Goal: Transaction & Acquisition: Purchase product/service

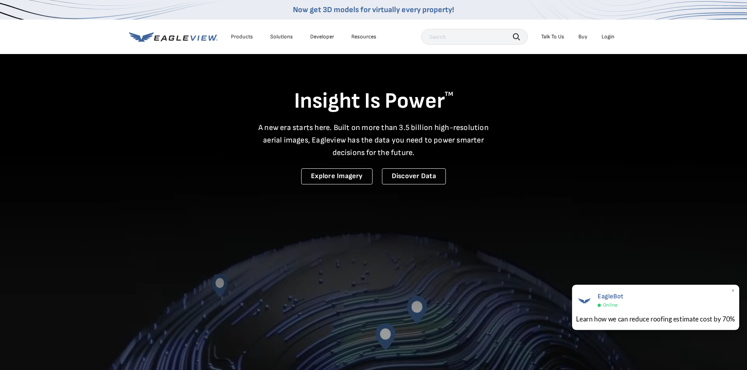
click at [733, 290] on span "×" at bounding box center [733, 291] width 4 height 8
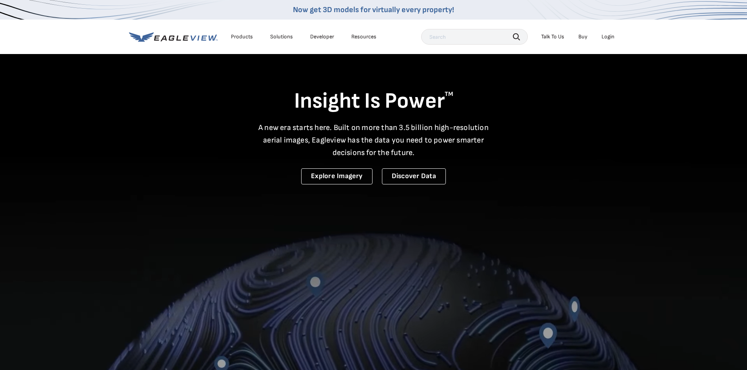
click at [605, 34] on div "Login" at bounding box center [607, 36] width 13 height 7
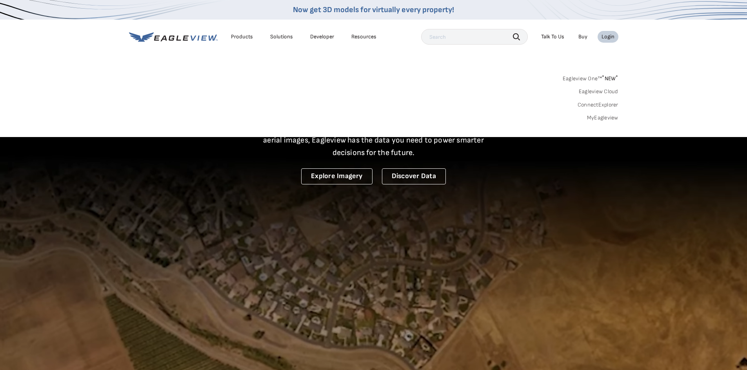
click at [608, 116] on link "MyEagleview" at bounding box center [602, 117] width 31 height 7
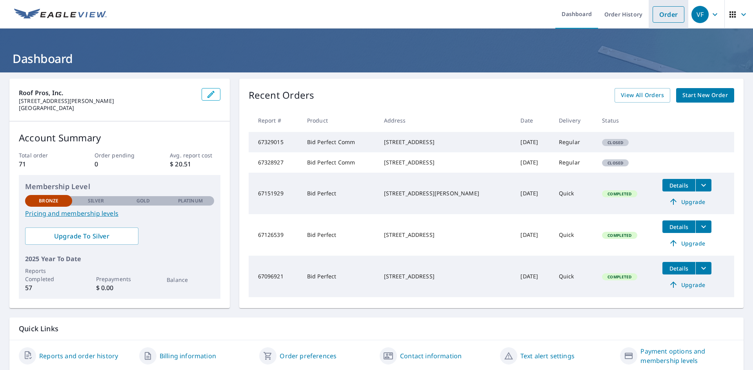
click at [660, 16] on link "Order" at bounding box center [668, 14] width 32 height 16
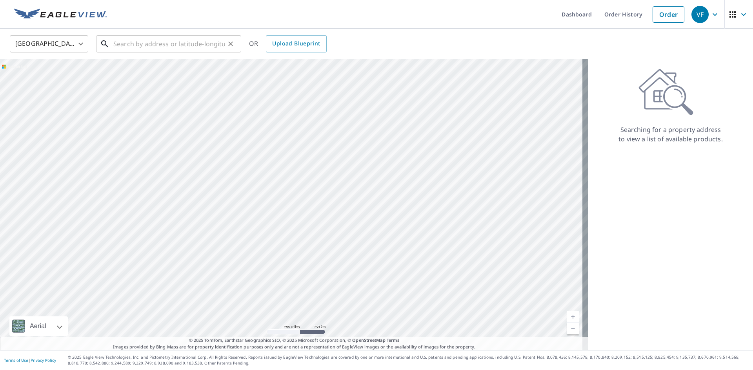
click at [114, 42] on input "text" at bounding box center [169, 44] width 112 height 22
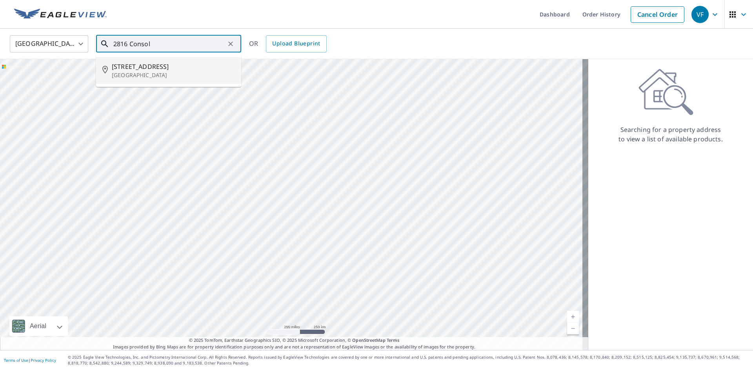
click at [136, 69] on span "2816 Consol Ave" at bounding box center [173, 66] width 123 height 9
type input "2816 Consol Ave South El Monte, CA 91733"
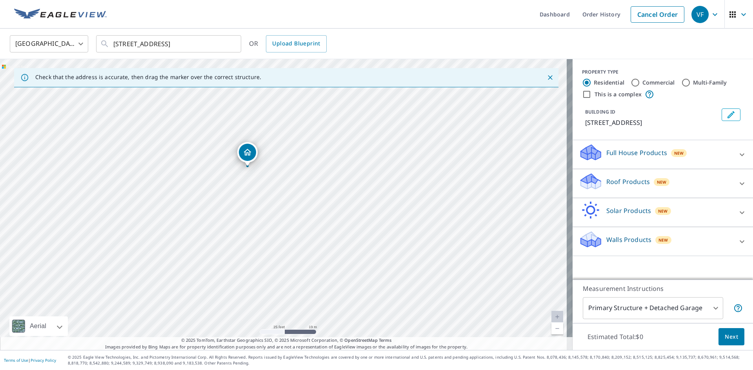
drag, startPoint x: 226, startPoint y: 183, endPoint x: 249, endPoint y: 152, distance: 38.3
click at [584, 90] on input "This is a complex" at bounding box center [586, 94] width 9 height 9
checkbox input "true"
radio input "false"
radio input "true"
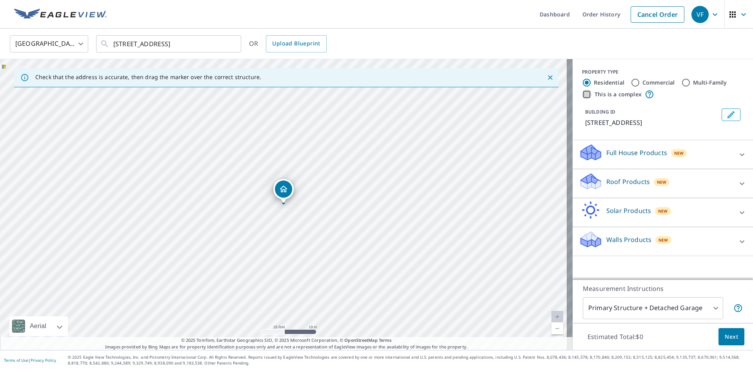
type input "4"
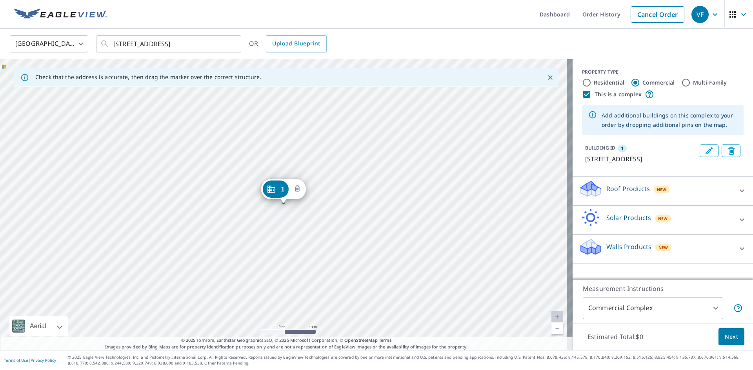
click at [297, 188] on icon "Delete building 1" at bounding box center [297, 189] width 2 height 2
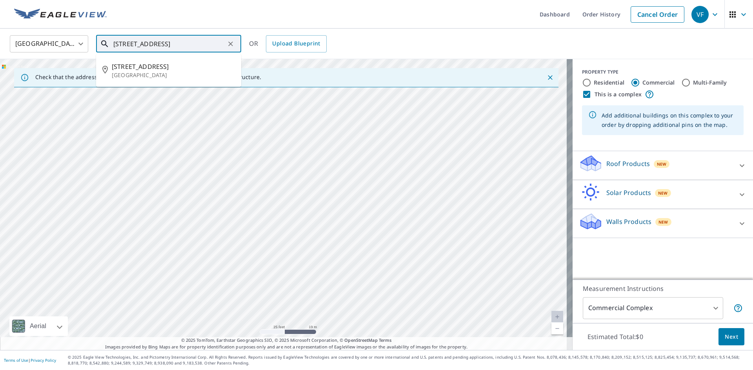
drag, startPoint x: 128, startPoint y: 44, endPoint x: 121, endPoint y: 47, distance: 7.4
click at [121, 47] on input "[STREET_ADDRESS]" at bounding box center [169, 44] width 112 height 22
click at [212, 44] on input "2822 Consol Ave South El Monte, CA 91733" at bounding box center [169, 44] width 112 height 22
type input "2822 Consol Ave South El Monte, CA 91733"
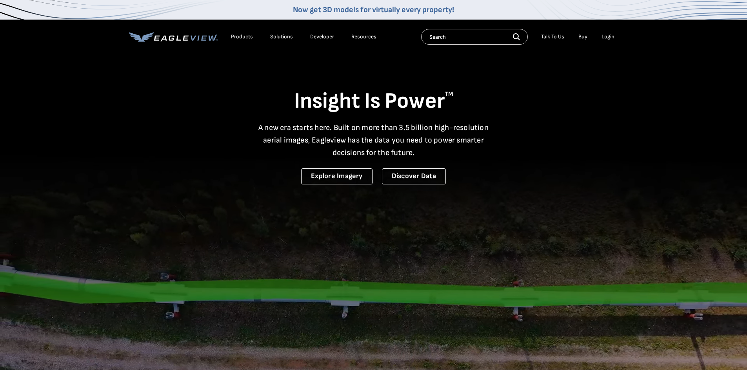
click at [608, 38] on div "Login" at bounding box center [607, 36] width 13 height 7
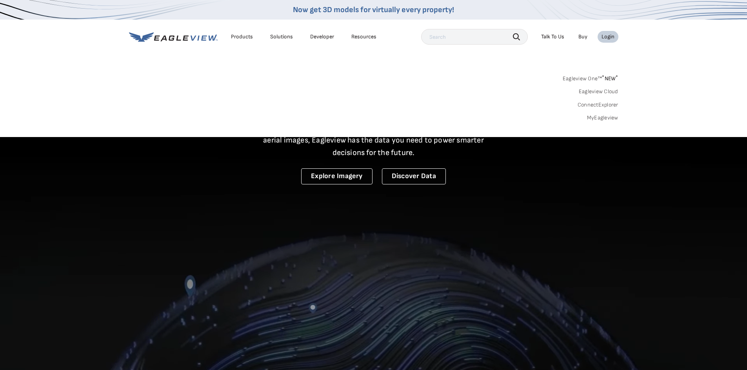
click at [600, 116] on link "MyEagleview" at bounding box center [602, 117] width 31 height 7
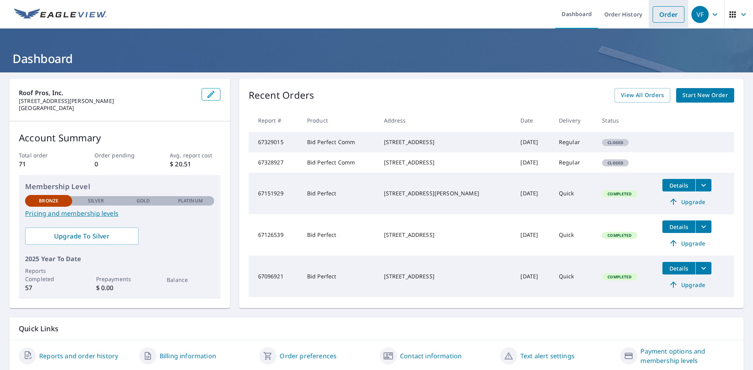
click at [662, 13] on link "Order" at bounding box center [668, 14] width 32 height 16
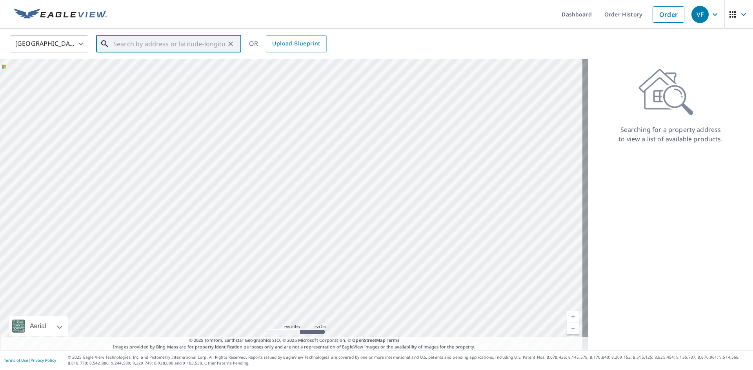
click at [145, 39] on input "text" at bounding box center [169, 44] width 112 height 22
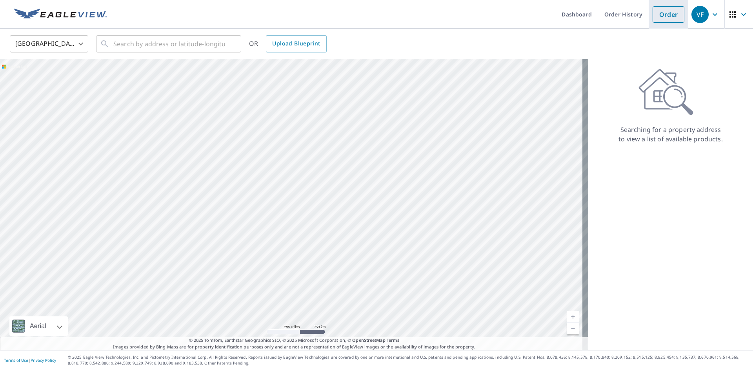
click at [656, 15] on link "Order" at bounding box center [668, 14] width 32 height 16
click at [127, 49] on input "text" at bounding box center [169, 44] width 112 height 22
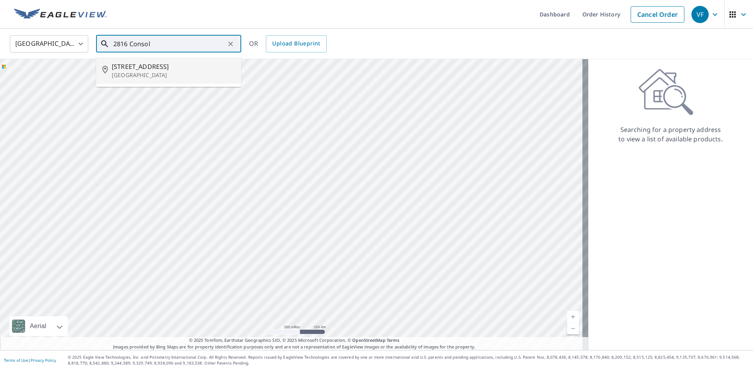
click at [138, 74] on p "[GEOGRAPHIC_DATA]" at bounding box center [173, 75] width 123 height 8
type input "[STREET_ADDRESS]"
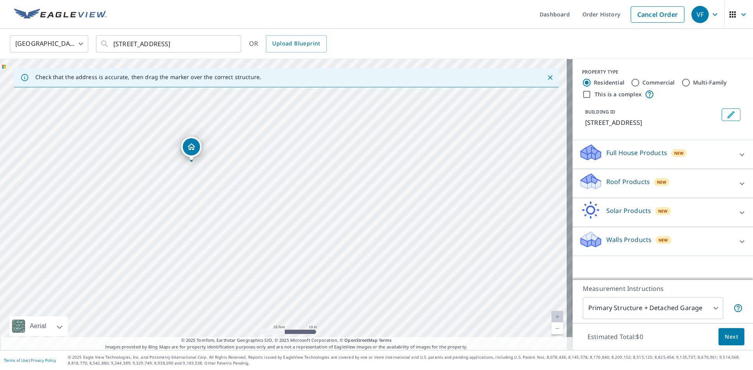
drag, startPoint x: 132, startPoint y: 220, endPoint x: 399, endPoint y: 202, distance: 267.9
click at [403, 196] on div "[STREET_ADDRESS]" at bounding box center [286, 204] width 572 height 291
click at [582, 94] on input "This is a complex" at bounding box center [586, 94] width 9 height 9
checkbox input "true"
radio input "false"
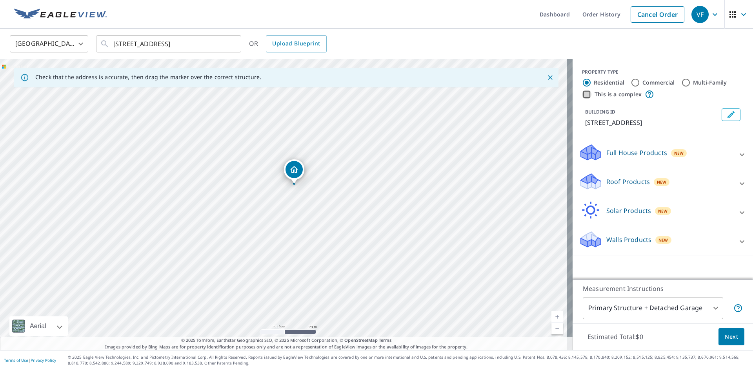
radio input "true"
type input "4"
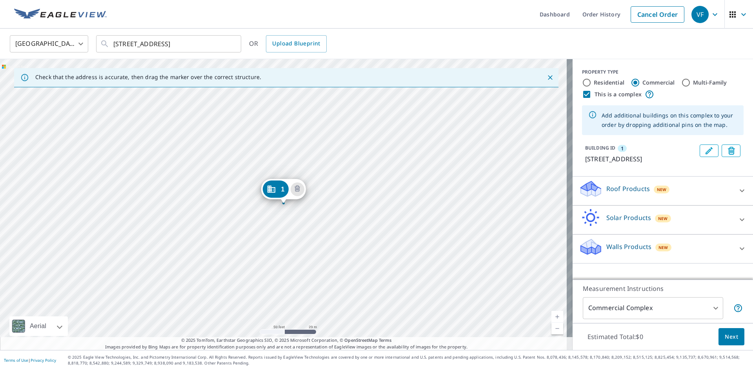
click at [312, 185] on div "1 [STREET_ADDRESS]" at bounding box center [286, 204] width 572 height 291
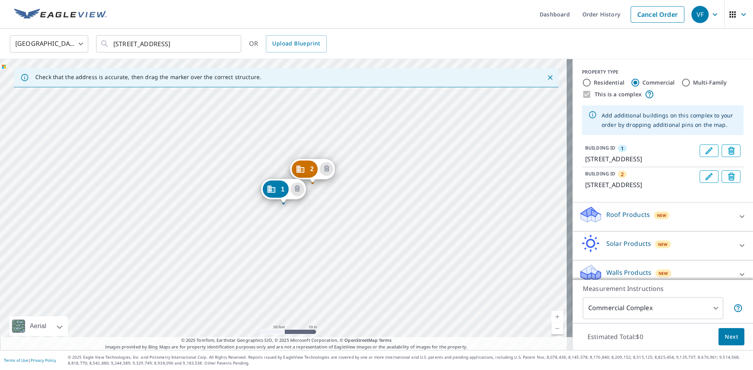
click at [377, 170] on div "2 [STREET_ADDRESS] 1 [STREET_ADDRESS]" at bounding box center [286, 204] width 572 height 291
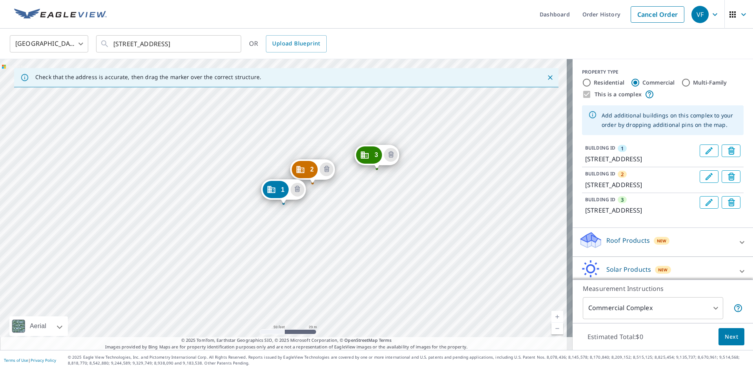
click at [383, 183] on div "2 [STREET_ADDRESS] 3 [STREET_ADDRESS] 1 [STREET_ADDRESS]" at bounding box center [286, 204] width 572 height 291
click at [382, 187] on div "2 [STREET_ADDRESS] 3 [STREET_ADDRESS] 1 [STREET_ADDRESS]" at bounding box center [286, 204] width 572 height 291
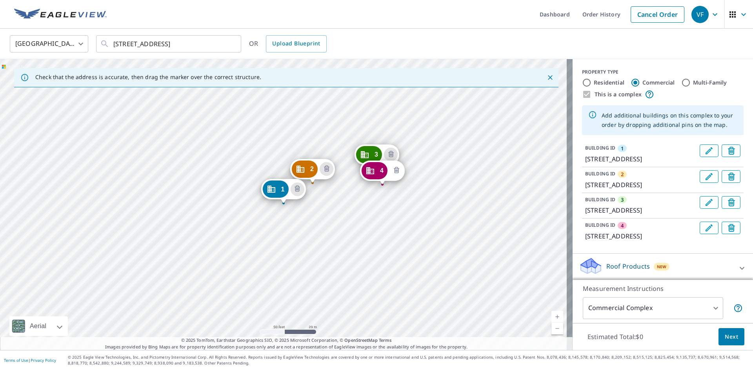
click at [395, 170] on icon "Delete building 4" at bounding box center [396, 170] width 2 height 2
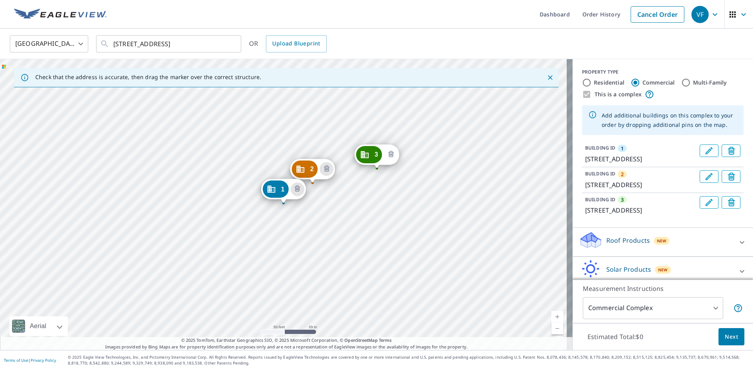
click at [389, 154] on icon "Delete building 3" at bounding box center [390, 154] width 9 height 9
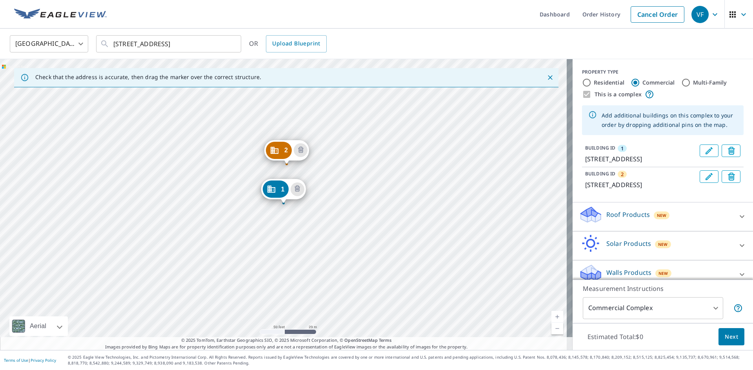
drag, startPoint x: 305, startPoint y: 169, endPoint x: 279, endPoint y: 150, distance: 32.0
drag, startPoint x: 278, startPoint y: 152, endPoint x: 370, endPoint y: 157, distance: 91.5
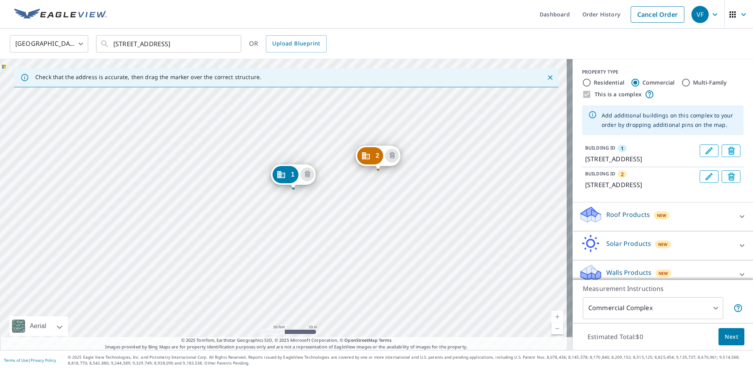
drag, startPoint x: 277, startPoint y: 194, endPoint x: 287, endPoint y: 178, distance: 18.2
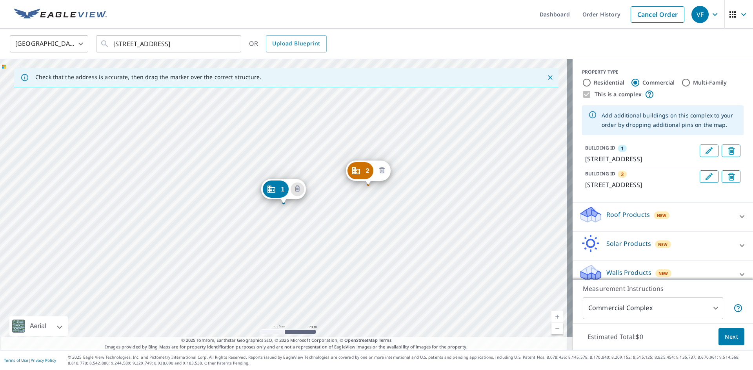
click at [385, 169] on icon "Delete building 2" at bounding box center [381, 170] width 5 height 6
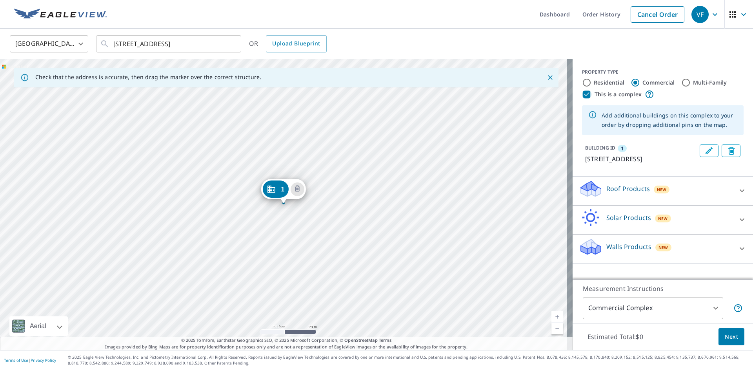
click at [582, 93] on input "This is a complex" at bounding box center [586, 94] width 9 height 9
checkbox input "false"
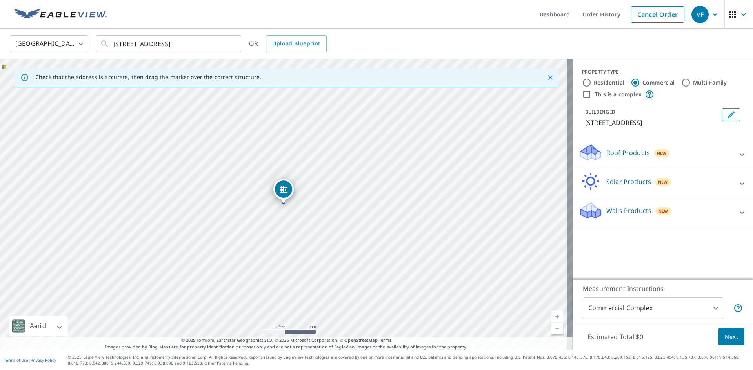
click at [681, 84] on input "Multi-Family" at bounding box center [685, 82] width 9 height 9
radio input "true"
type input "2"
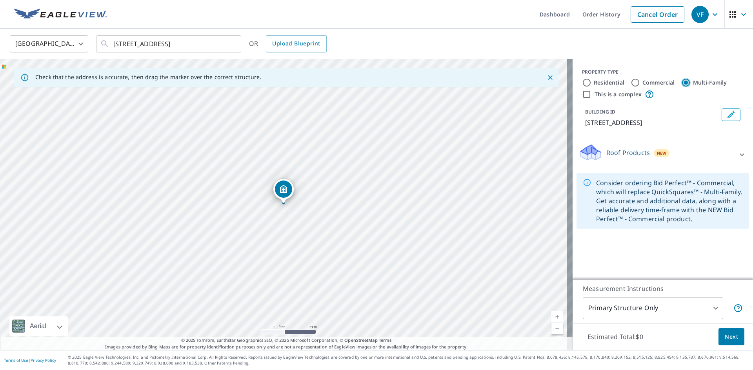
click at [681, 81] on input "Multi-Family" at bounding box center [685, 82] width 9 height 9
click at [582, 93] on input "This is a complex" at bounding box center [586, 94] width 9 height 9
checkbox input "true"
radio input "true"
type input "4"
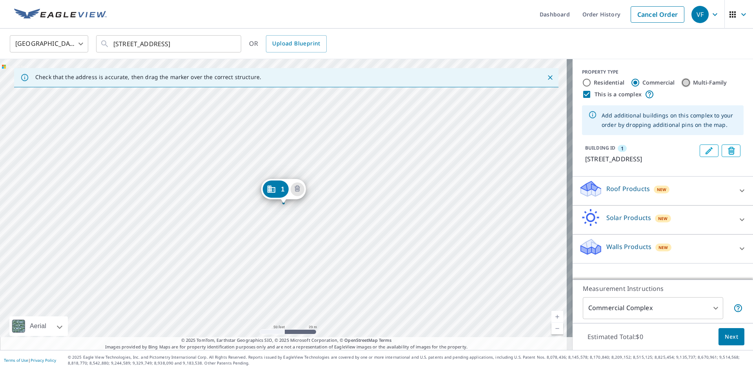
click at [681, 82] on input "Multi-Family" at bounding box center [685, 82] width 9 height 9
radio input "true"
type input "2"
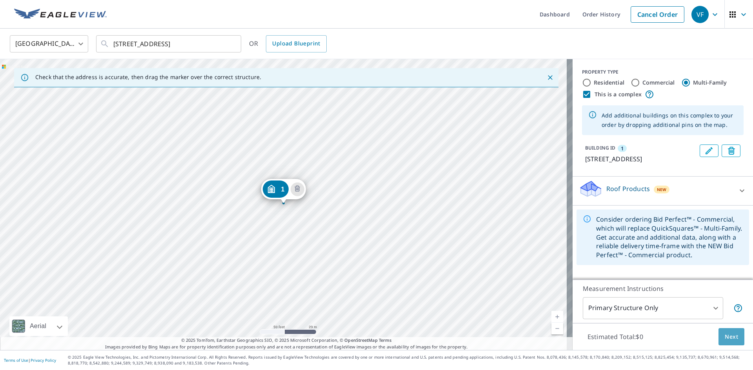
click at [724, 336] on span "Next" at bounding box center [730, 337] width 13 height 10
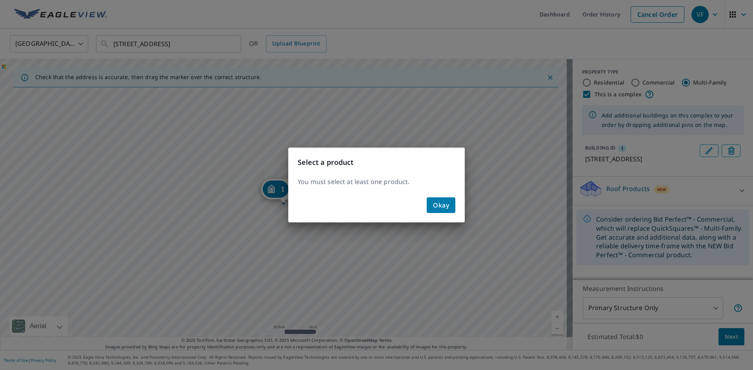
click at [449, 203] on button "Okay" at bounding box center [440, 206] width 29 height 16
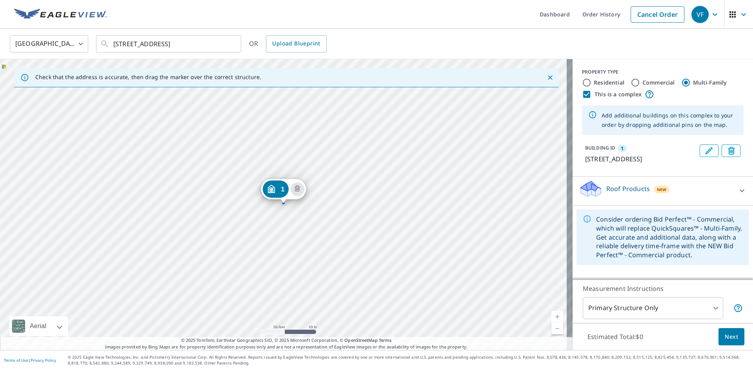
click at [633, 194] on p "Roof Products" at bounding box center [628, 188] width 44 height 9
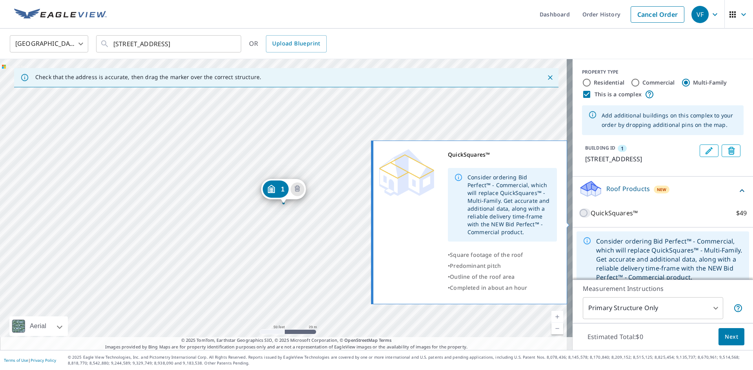
click at [579, 218] on input "QuickSquares™ $49" at bounding box center [585, 213] width 12 height 9
checkbox input "true"
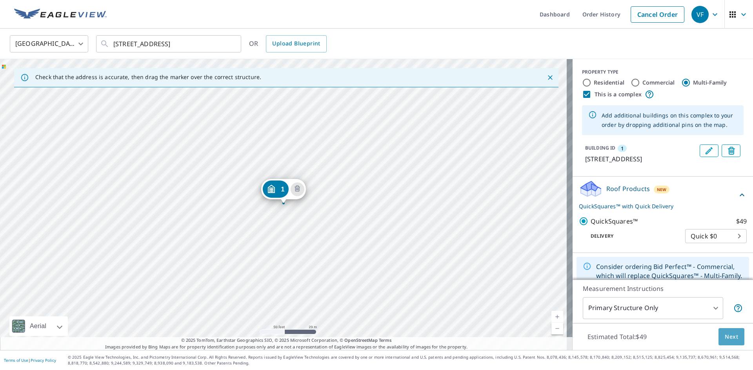
click at [727, 334] on span "Next" at bounding box center [730, 337] width 13 height 10
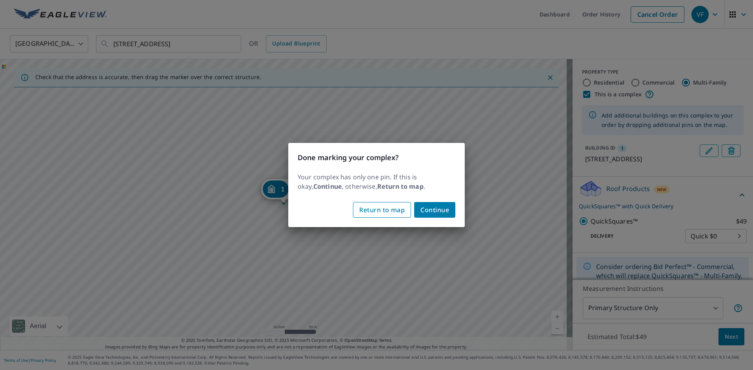
click at [406, 211] on button "Return to map" at bounding box center [382, 210] width 58 height 16
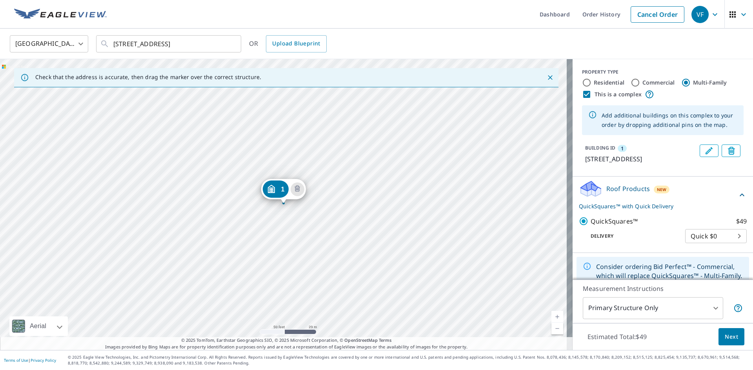
click at [317, 181] on div "1 [STREET_ADDRESS]" at bounding box center [286, 204] width 572 height 291
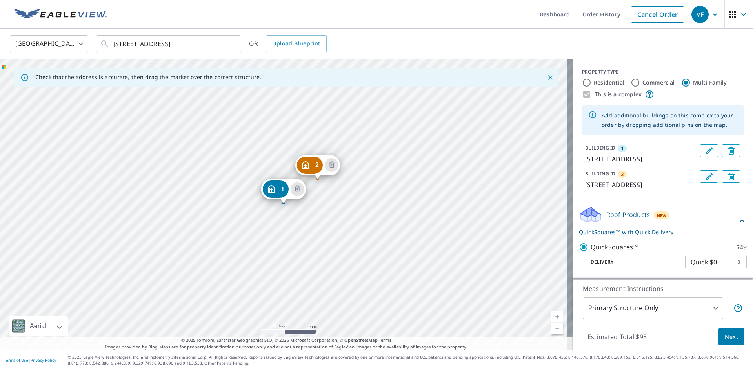
click at [366, 184] on div "2 [STREET_ADDRESS] 1 [STREET_ADDRESS]" at bounding box center [286, 204] width 572 height 291
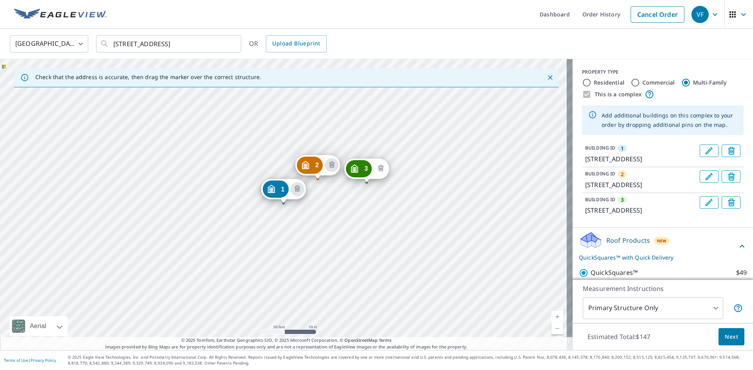
click at [382, 166] on icon "Delete building 3" at bounding box center [380, 168] width 5 height 6
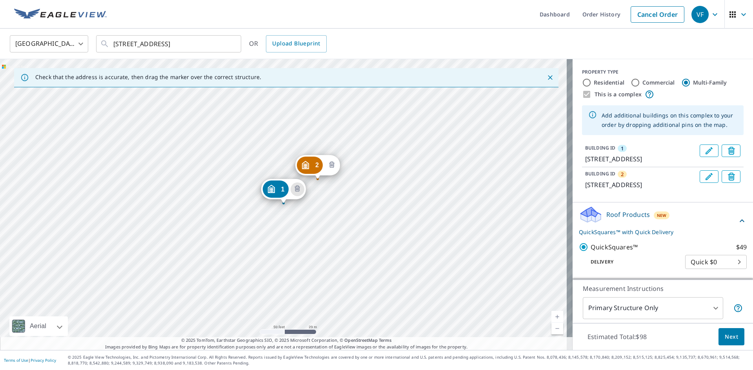
click at [332, 165] on icon "Delete building 2" at bounding box center [331, 165] width 9 height 9
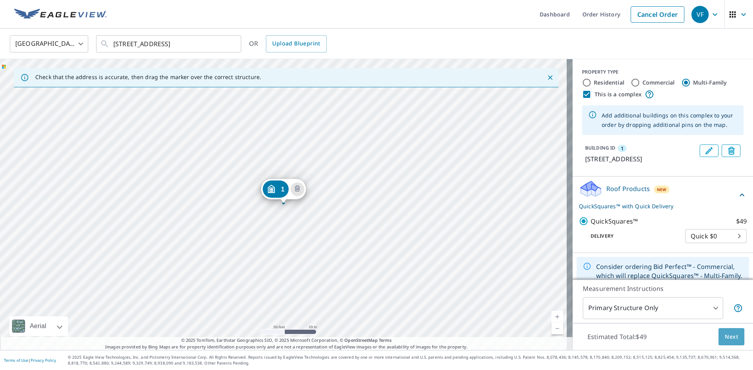
click at [727, 333] on span "Next" at bounding box center [730, 337] width 13 height 10
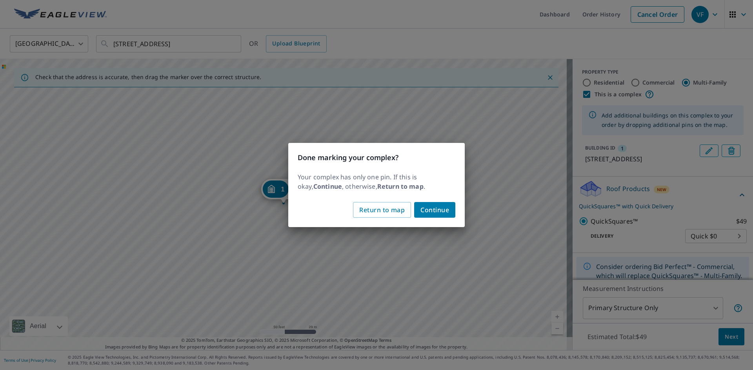
click at [435, 211] on span "Continue" at bounding box center [434, 210] width 29 height 11
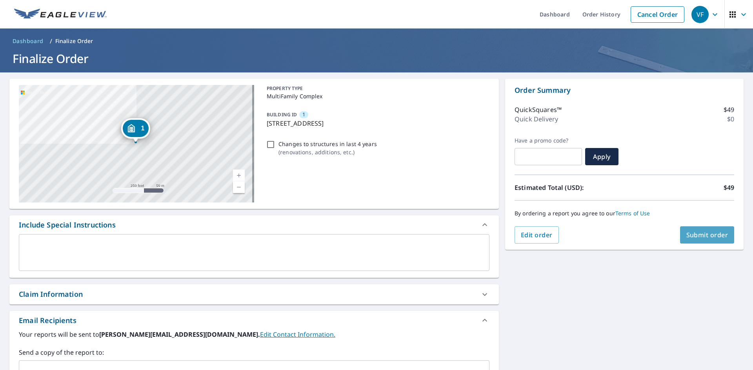
click at [695, 234] on span "Submit order" at bounding box center [707, 235] width 42 height 9
